Goal: Information Seeking & Learning: Learn about a topic

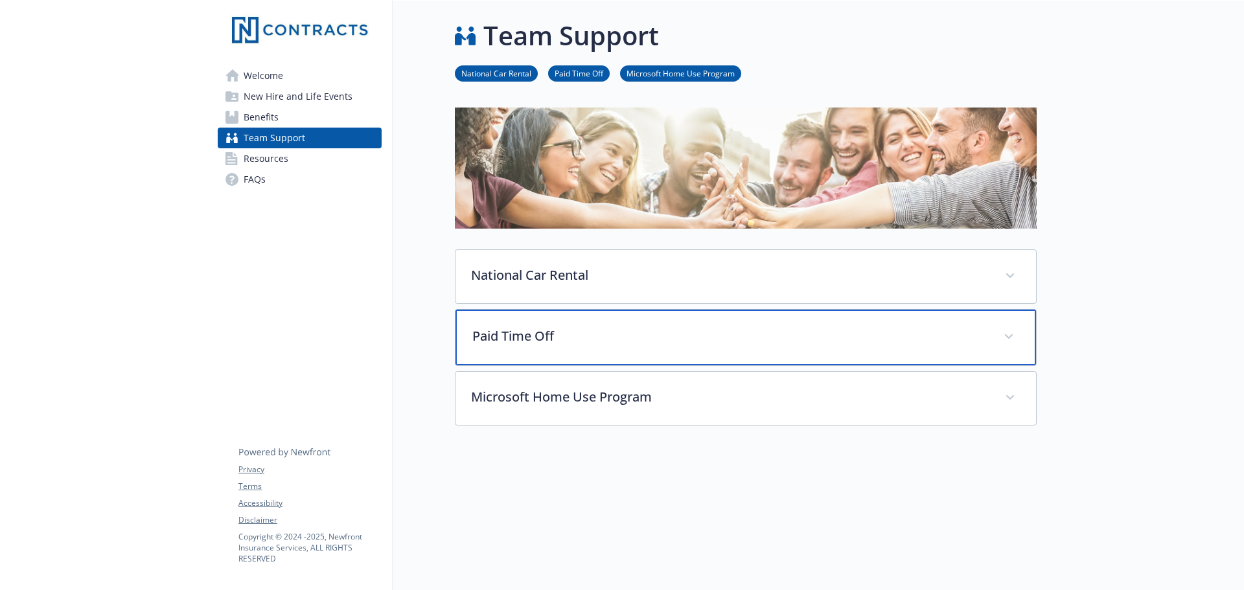
click at [522, 331] on p "Paid Time Off" at bounding box center [730, 336] width 516 height 19
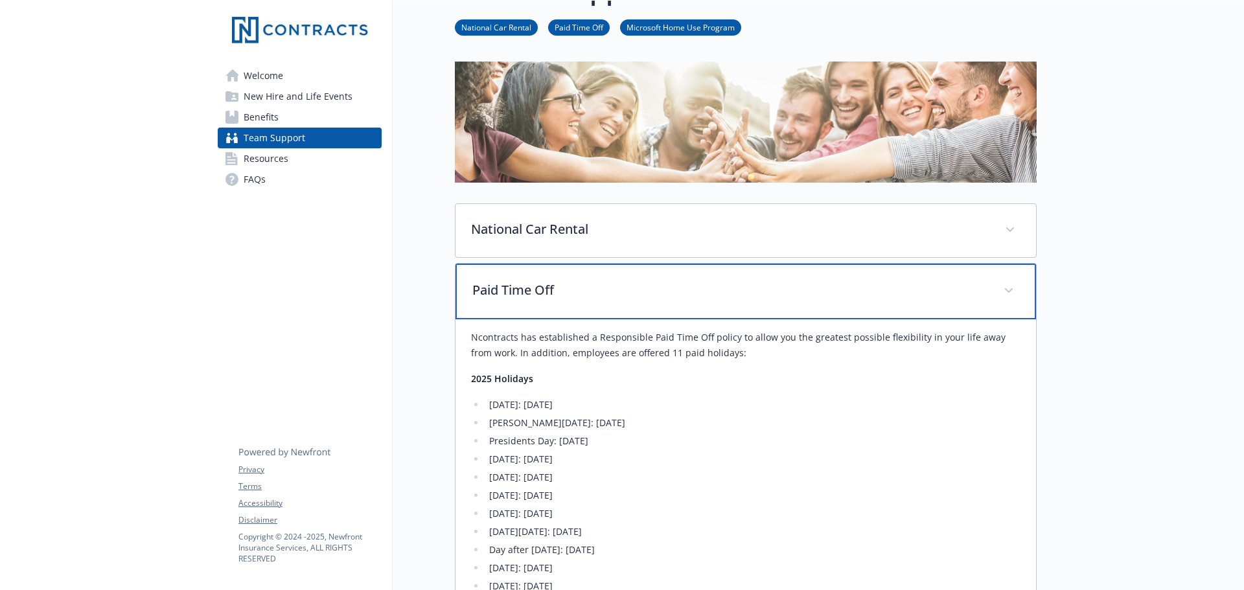
scroll to position [194, 0]
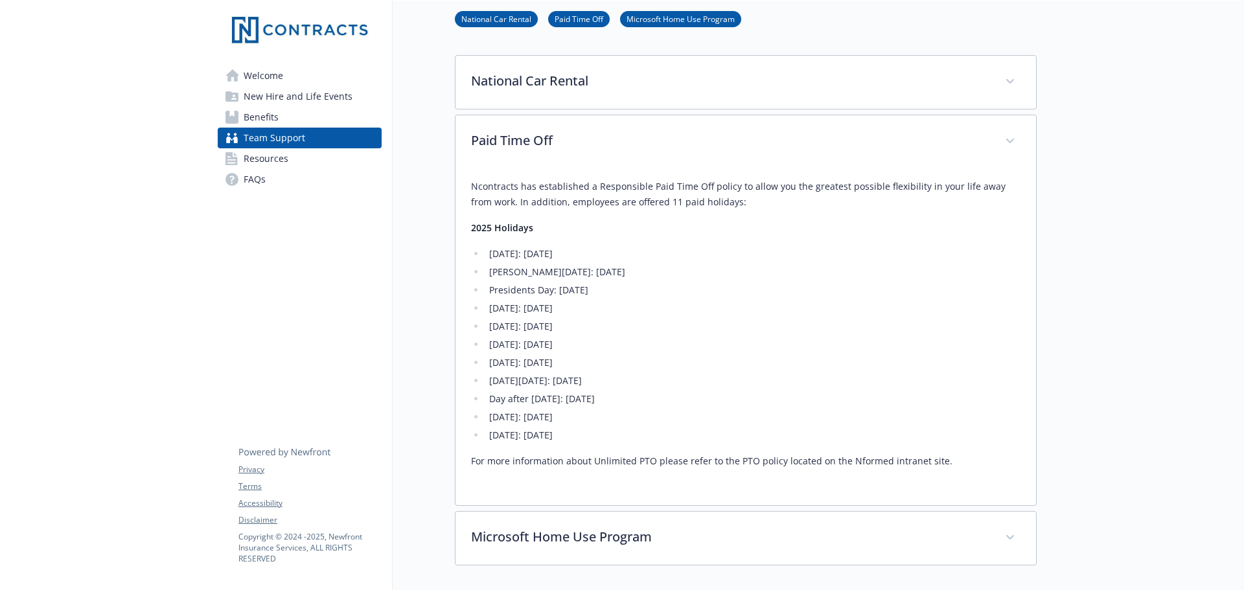
drag, startPoint x: 538, startPoint y: 378, endPoint x: 648, endPoint y: 358, distance: 111.9
click at [648, 358] on ul "[DATE]: [DATE] [PERSON_NAME][DATE]: [DATE] Presidents Day: [DATE] [DATE]: [DATE…" at bounding box center [746, 344] width 550 height 197
